Goal: Navigation & Orientation: Find specific page/section

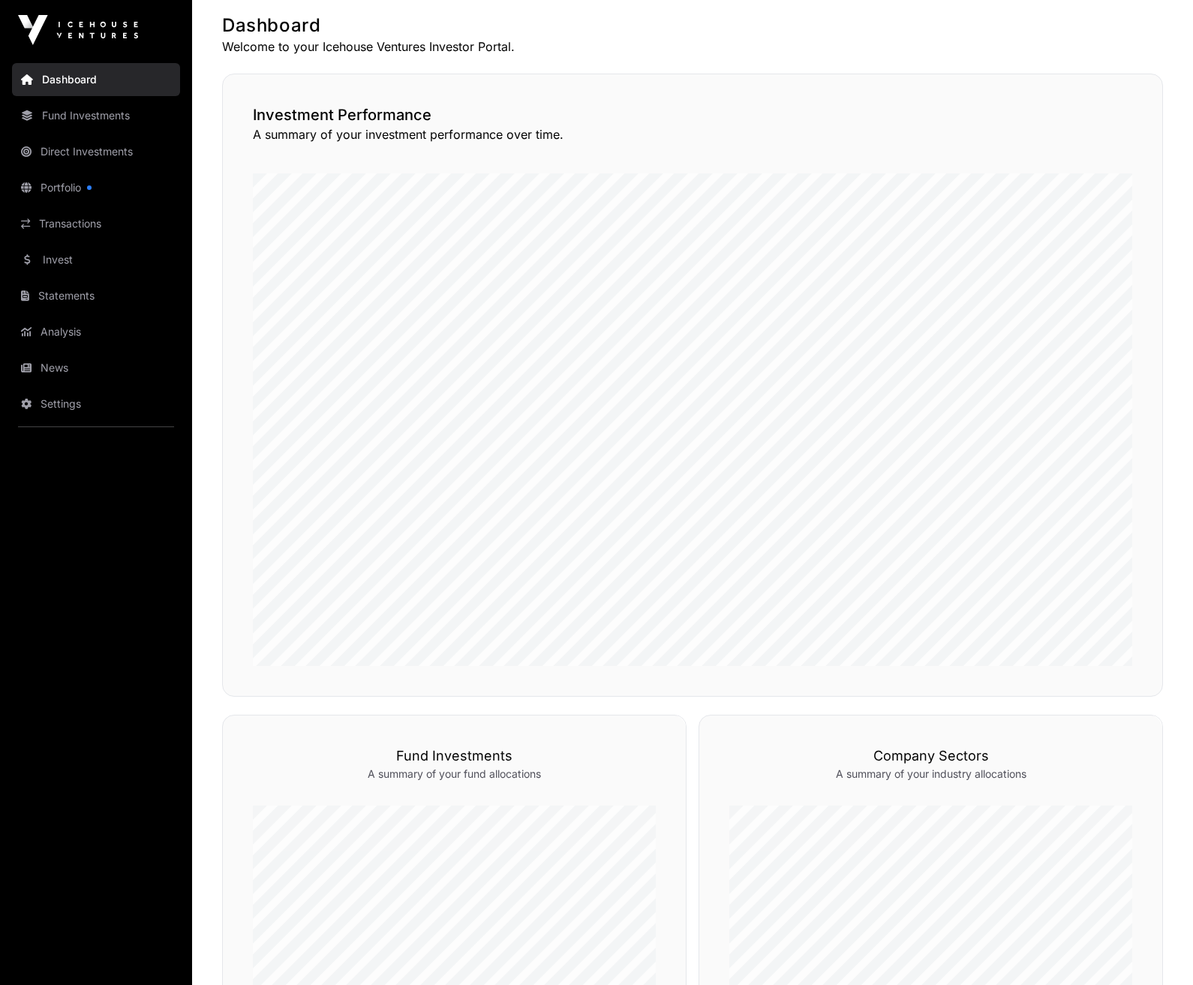
scroll to position [266, 0]
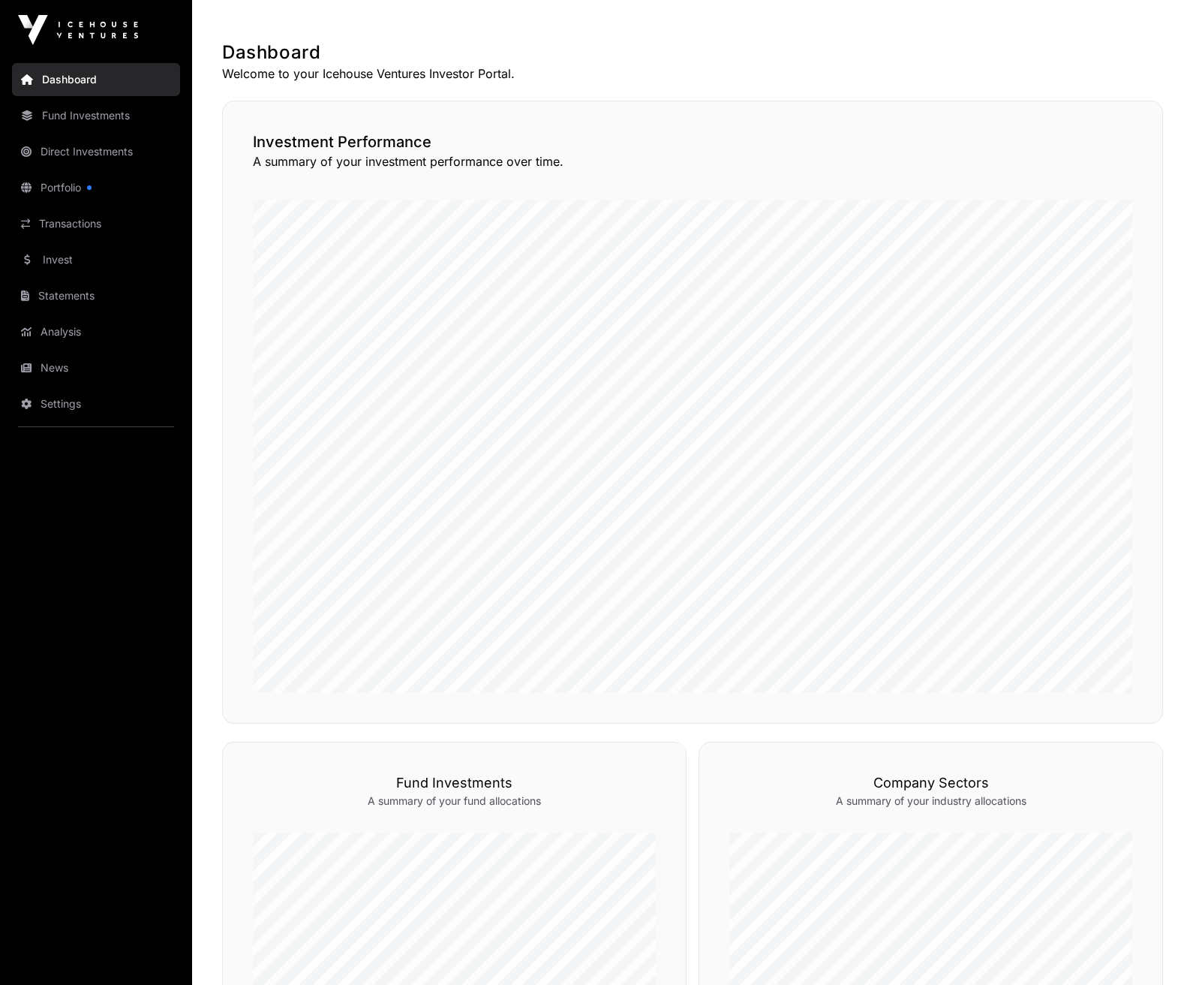
click at [811, 167] on p "A summary of your investment performance over time." at bounding box center [693, 161] width 880 height 18
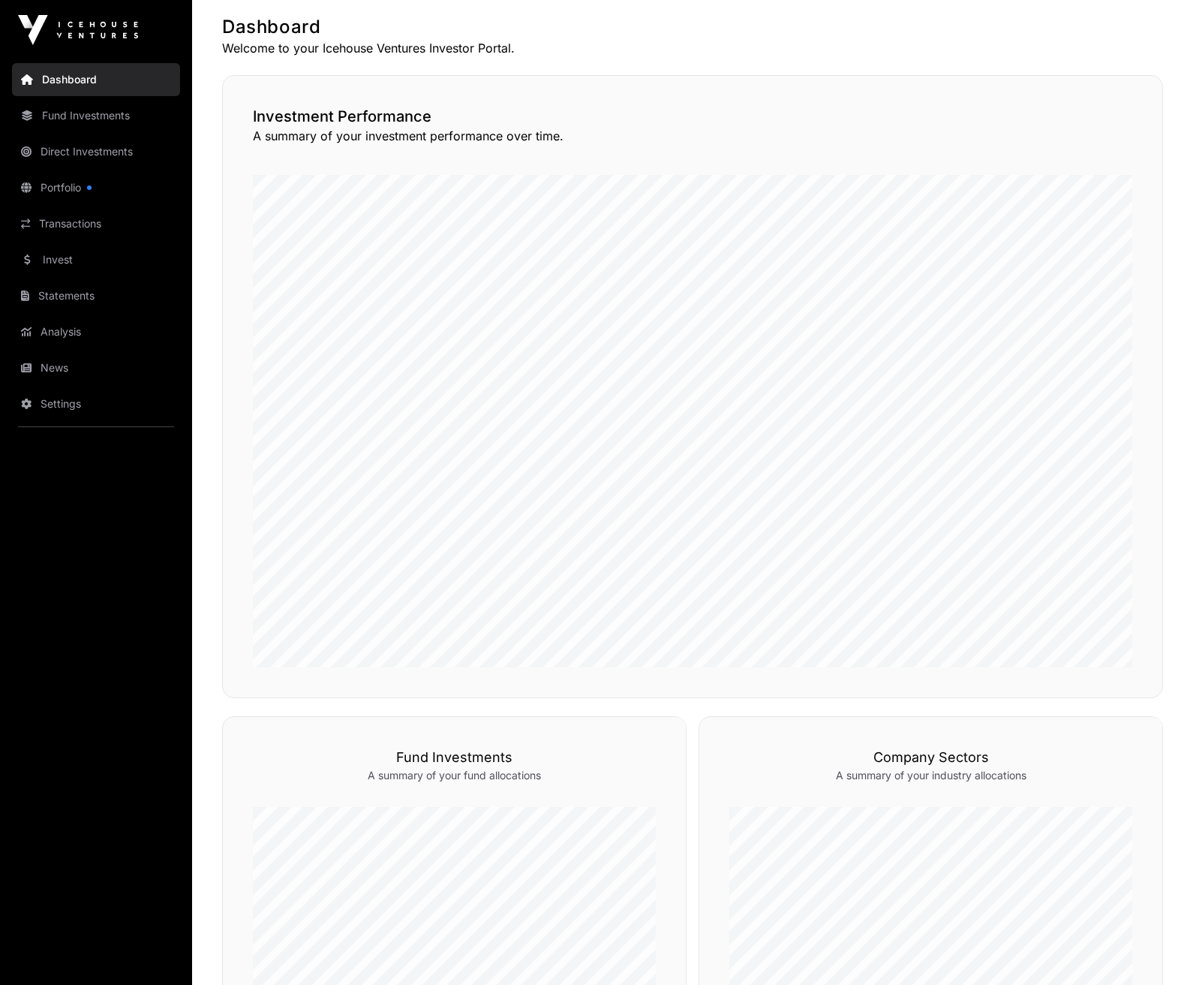
scroll to position [191, 0]
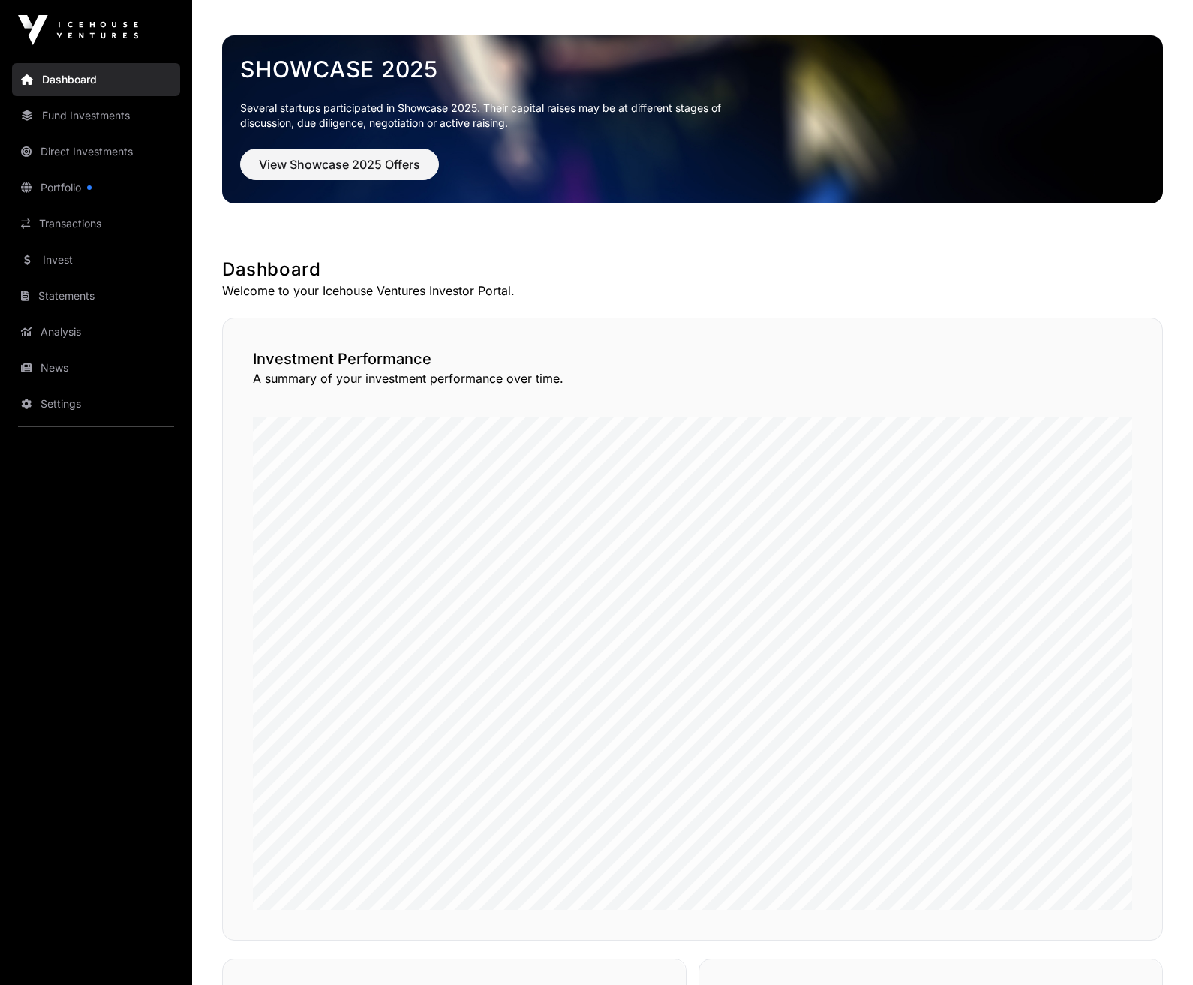
scroll to position [41, 0]
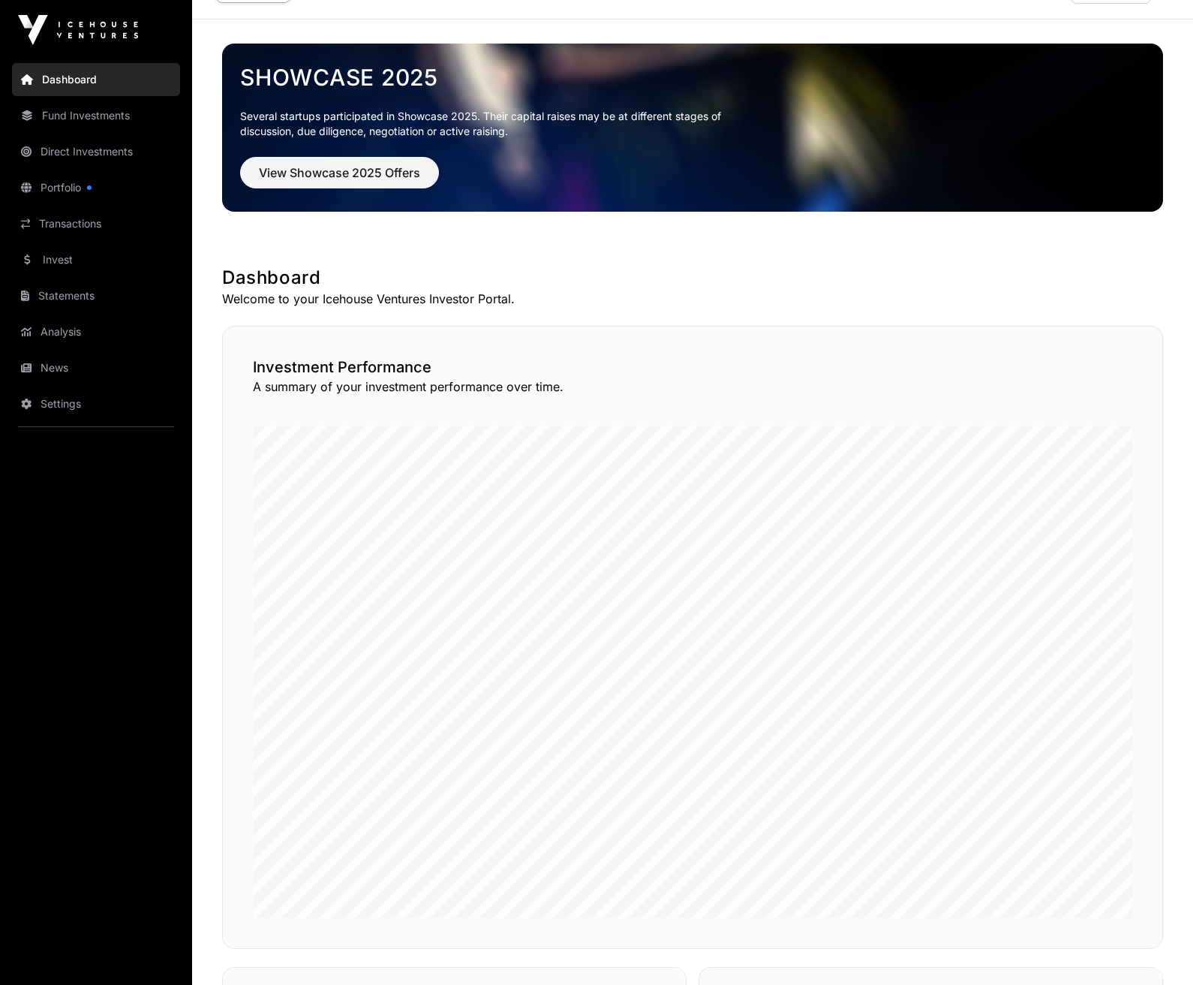
click at [64, 185] on link "Portfolio" at bounding box center [96, 187] width 168 height 33
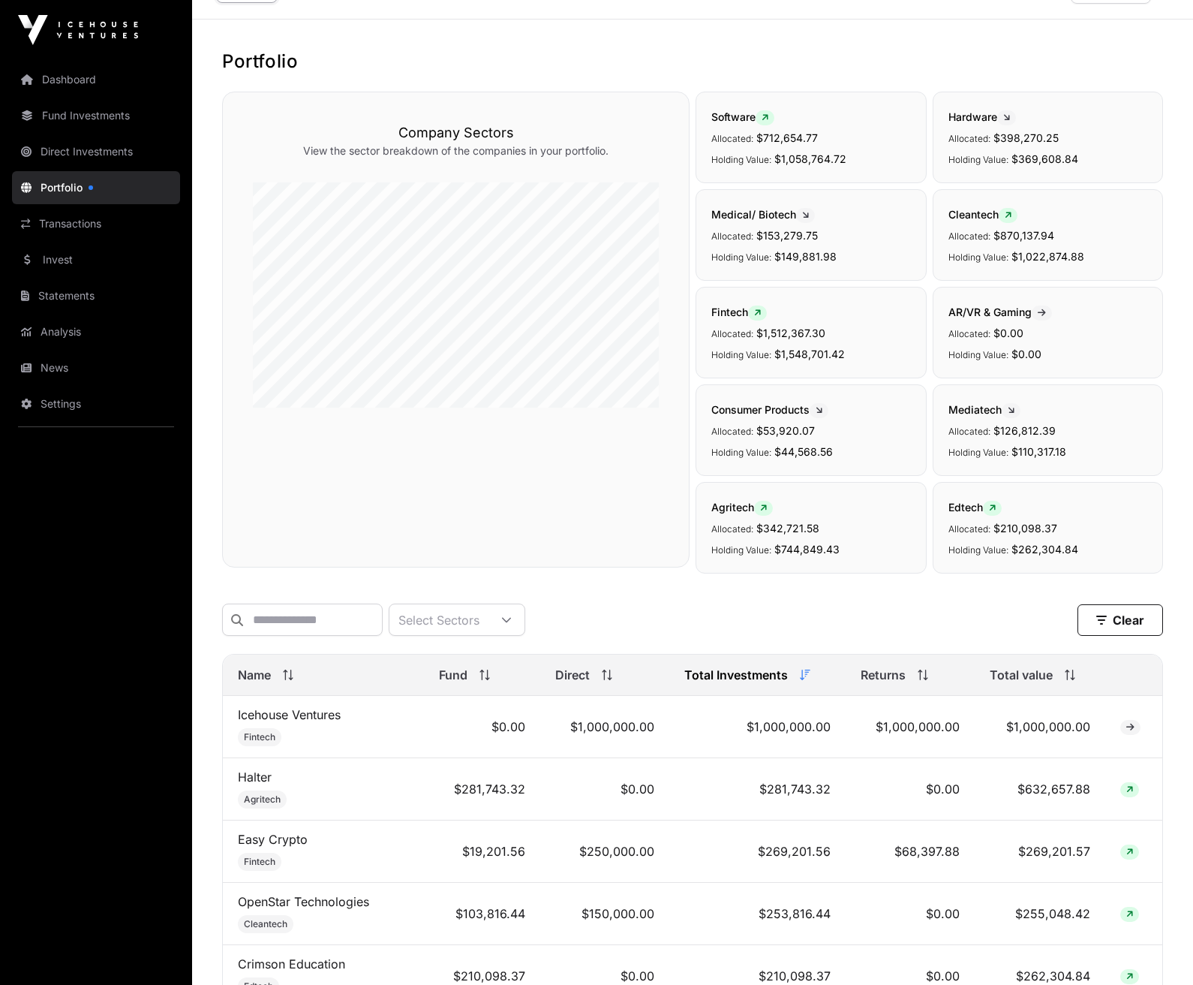
click at [91, 152] on link "Direct Investments" at bounding box center [96, 151] width 168 height 33
